Goal: Obtain resource: Download file/media

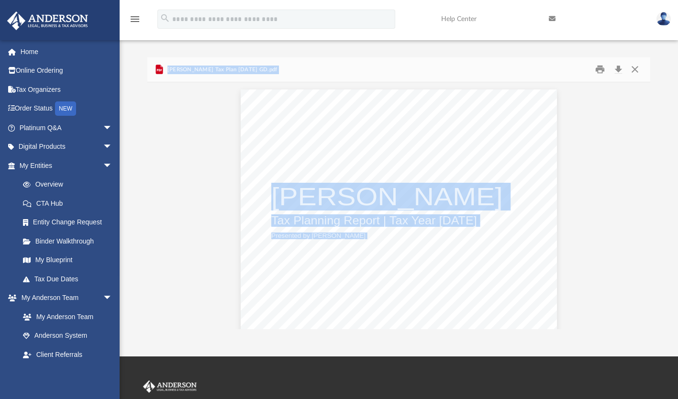
scroll to position [299, 0]
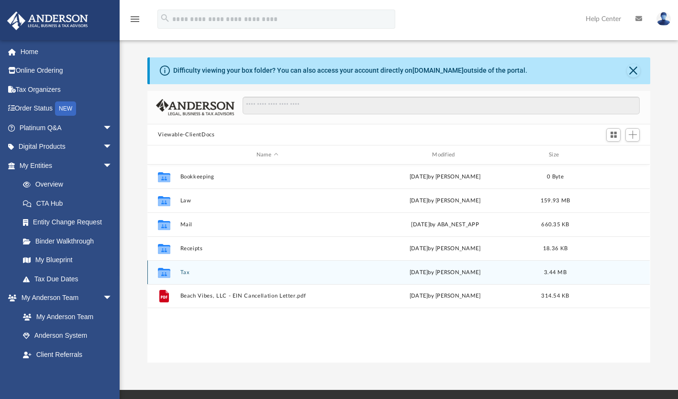
scroll to position [210, 495]
click at [220, 273] on button "Tax" at bounding box center [267, 273] width 174 height 6
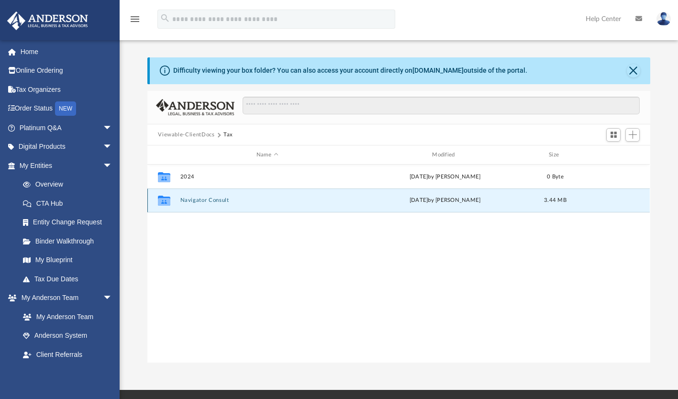
click at [209, 203] on button "Navigator Consult" at bounding box center [267, 201] width 174 height 6
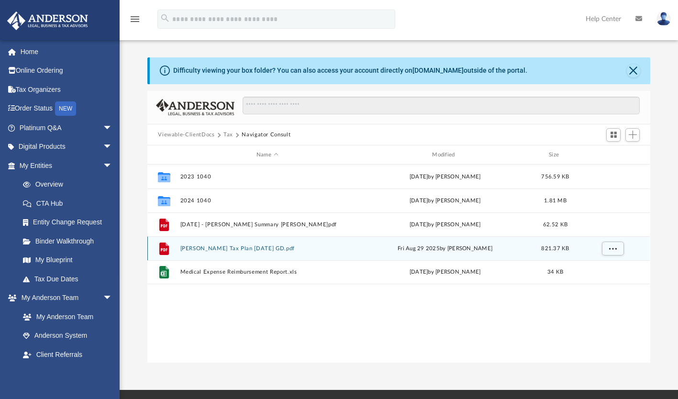
click at [221, 247] on button "[PERSON_NAME] Tax Plan [DATE] GD.pdf" at bounding box center [267, 249] width 174 height 6
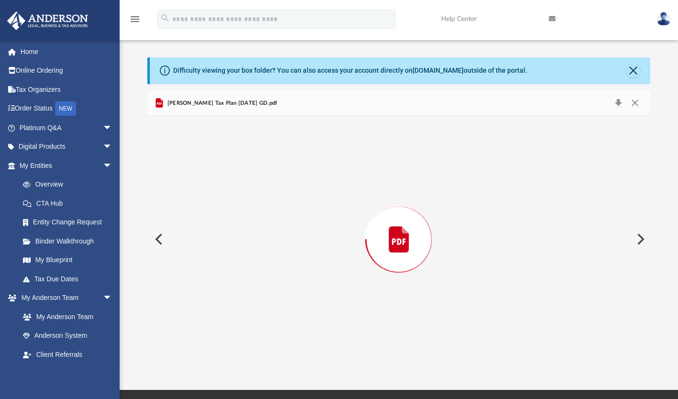
click at [221, 246] on div "Preview" at bounding box center [398, 239] width 503 height 247
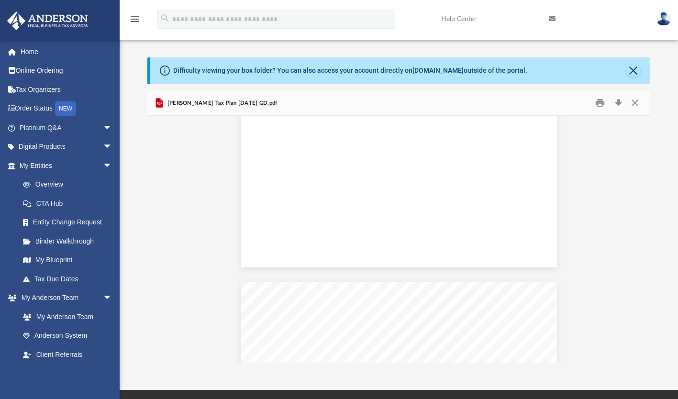
scroll to position [0, 0]
click at [642, 105] on button "Close" at bounding box center [635, 103] width 17 height 15
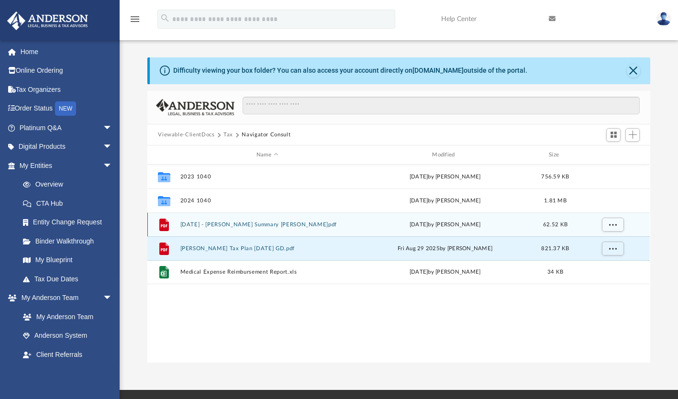
click at [248, 219] on div "File [DATE] - [PERSON_NAME] Summary [PERSON_NAME]pdf [DATE] by [PERSON_NAME] 62…" at bounding box center [398, 225] width 503 height 24
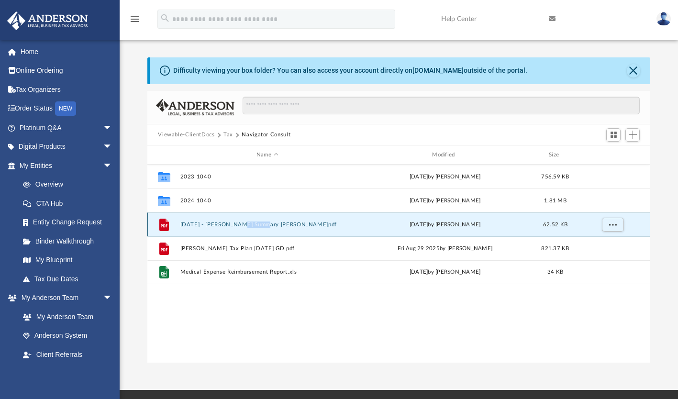
click at [248, 219] on div "File [DATE] - [PERSON_NAME] Summary [PERSON_NAME]pdf [DATE] by [PERSON_NAME] 62…" at bounding box center [398, 225] width 503 height 24
drag, startPoint x: 248, startPoint y: 219, endPoint x: 237, endPoint y: 224, distance: 12.0
click at [237, 224] on button "[DATE] - [PERSON_NAME] Summary [PERSON_NAME]pdf" at bounding box center [267, 225] width 174 height 6
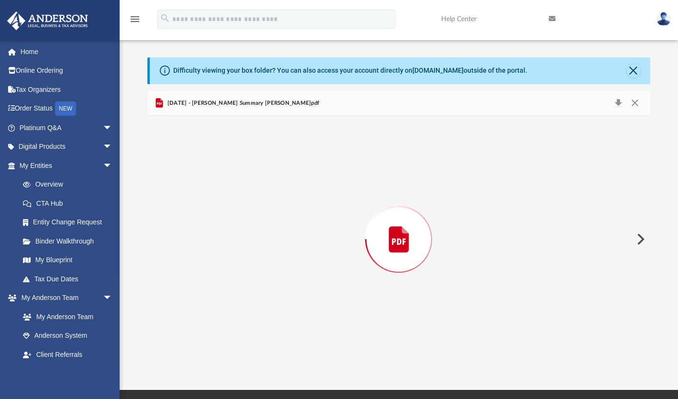
click at [237, 224] on div "Preview" at bounding box center [398, 239] width 503 height 247
click at [632, 105] on button "Close" at bounding box center [635, 103] width 17 height 15
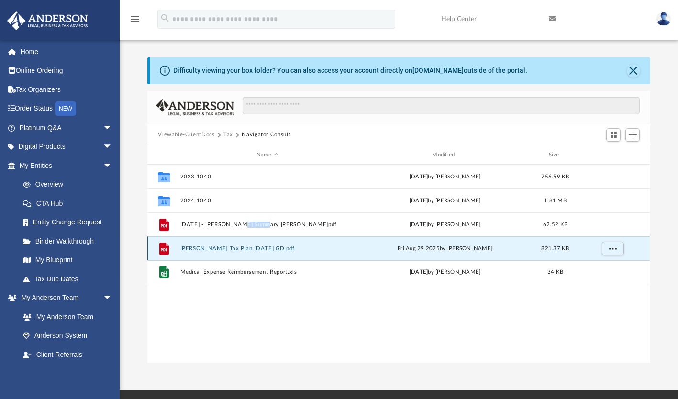
click at [255, 248] on button "[PERSON_NAME] Tax Plan [DATE] GD.pdf" at bounding box center [267, 249] width 174 height 6
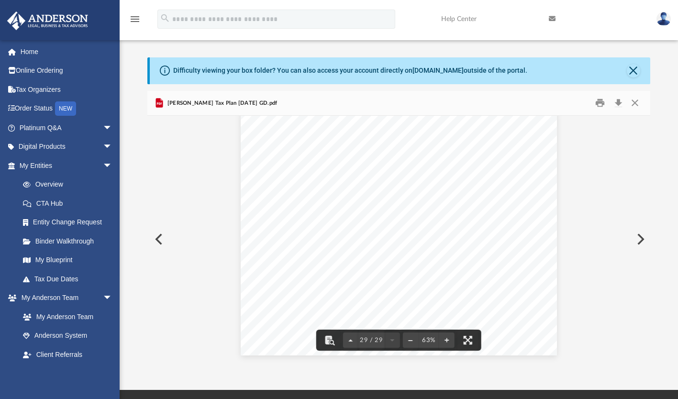
scroll to position [8509, 0]
